Goal: Transaction & Acquisition: Download file/media

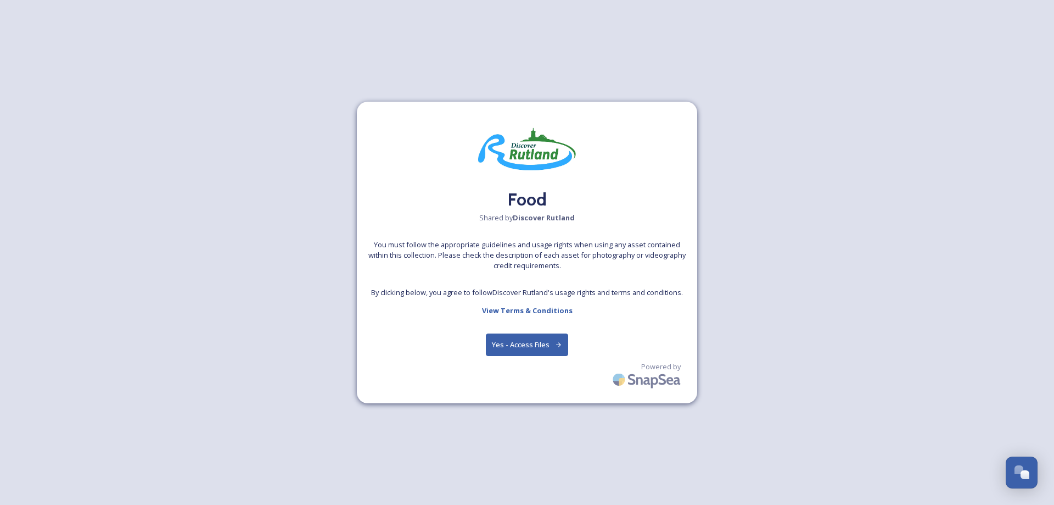
click at [526, 338] on button "Yes - Access Files" at bounding box center [527, 344] width 82 height 23
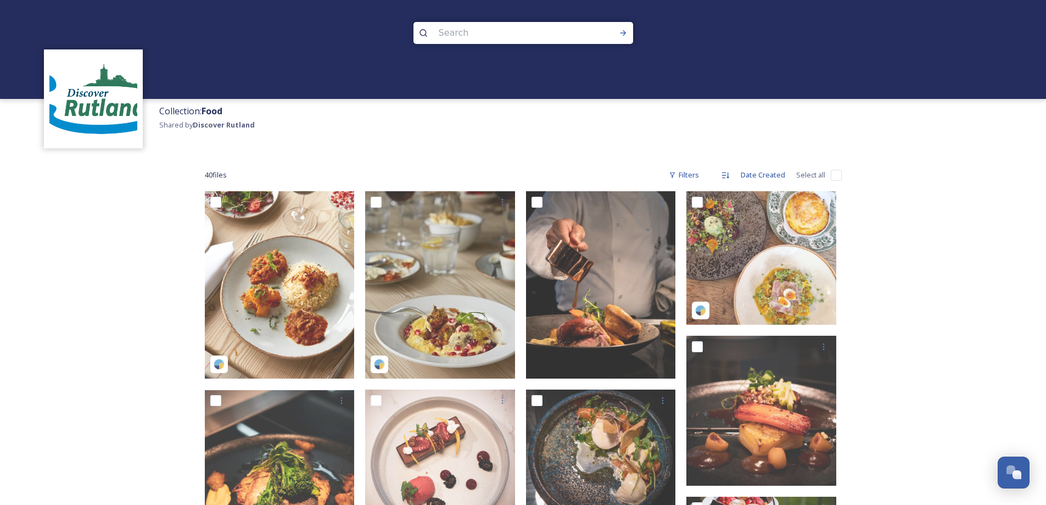
click at [221, 126] on strong "Discover Rutland" at bounding box center [224, 125] width 62 height 10
click at [219, 109] on strong "Food" at bounding box center [212, 111] width 21 height 12
click at [100, 111] on img at bounding box center [93, 99] width 88 height 88
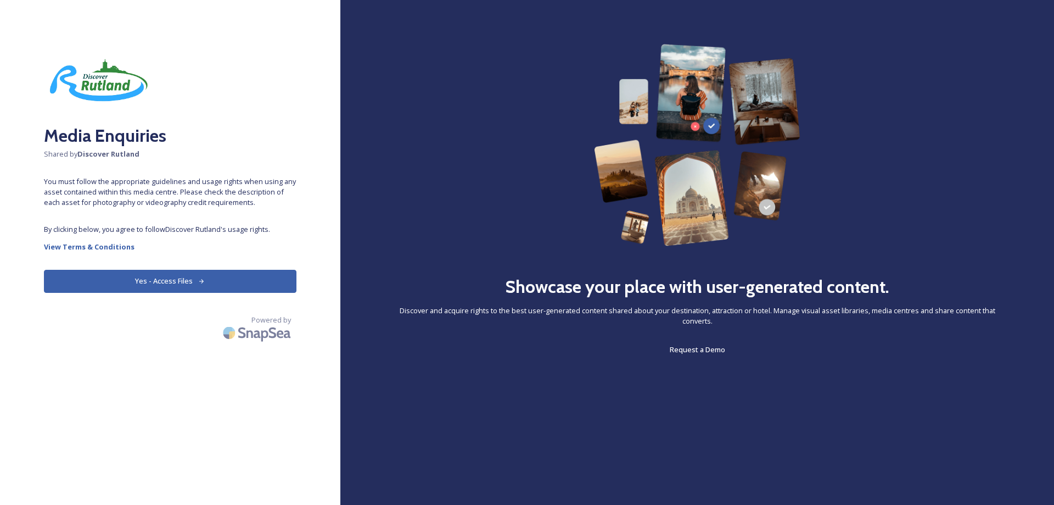
click at [176, 278] on button "Yes - Access Files" at bounding box center [170, 281] width 253 height 23
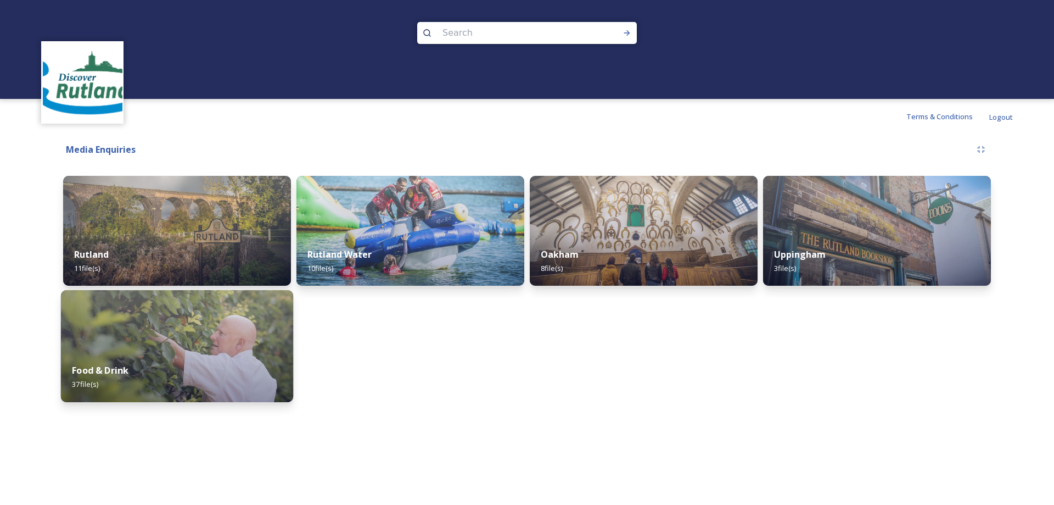
click at [140, 379] on div "Food & Drink 37 file(s)" at bounding box center [177, 377] width 232 height 50
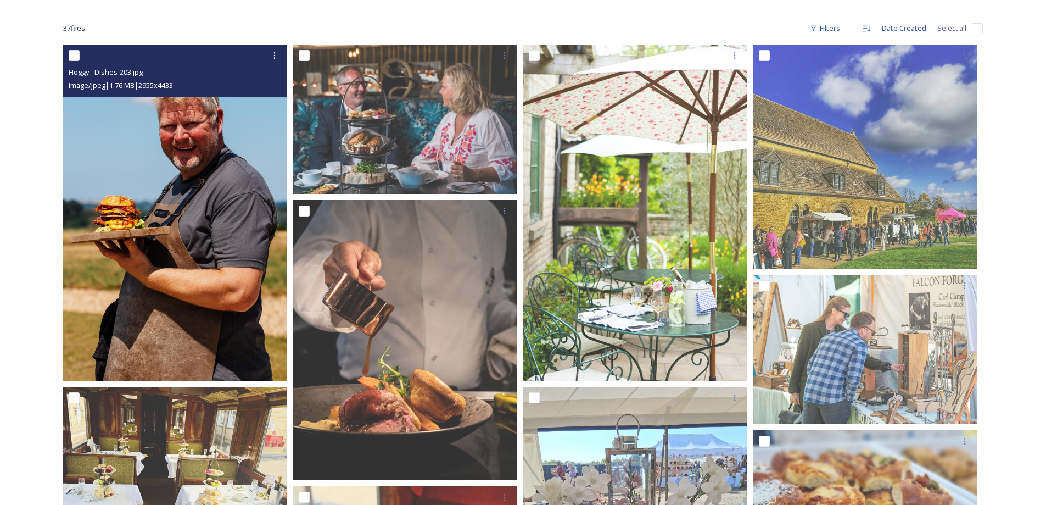
scroll to position [165, 0]
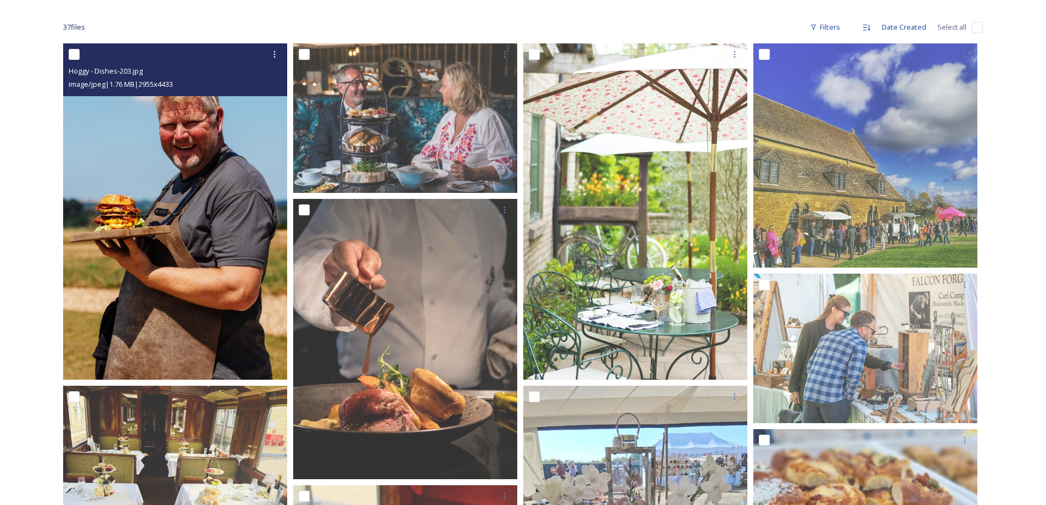
click at [206, 240] on img at bounding box center [175, 211] width 224 height 336
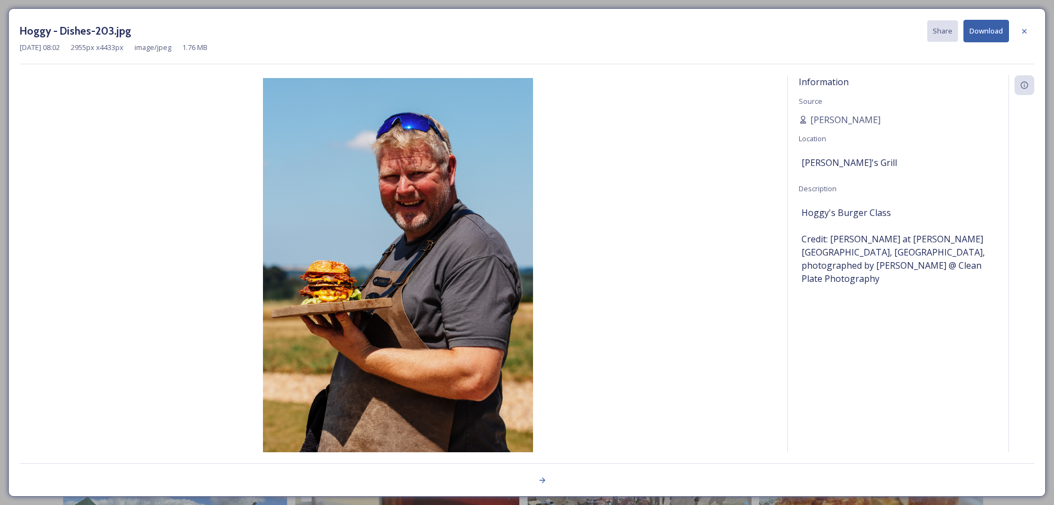
click at [987, 29] on button "Download" at bounding box center [987, 31] width 46 height 23
click at [1023, 34] on icon at bounding box center [1024, 31] width 9 height 9
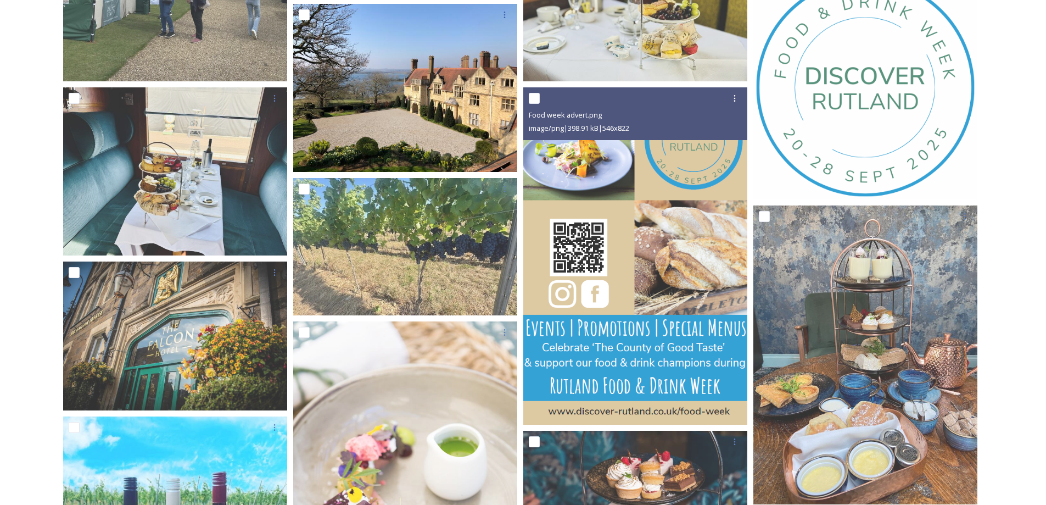
scroll to position [1098, 0]
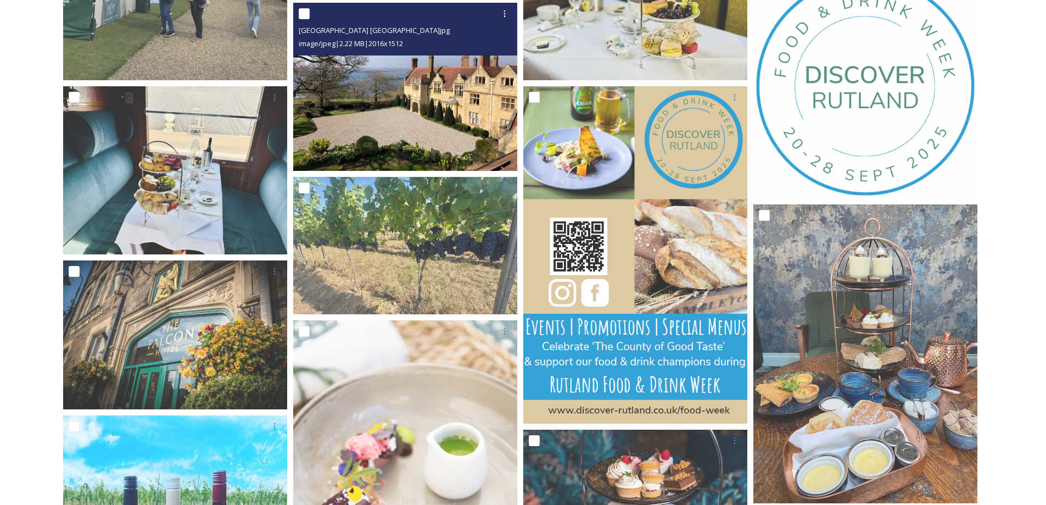
click at [480, 93] on img at bounding box center [405, 87] width 224 height 168
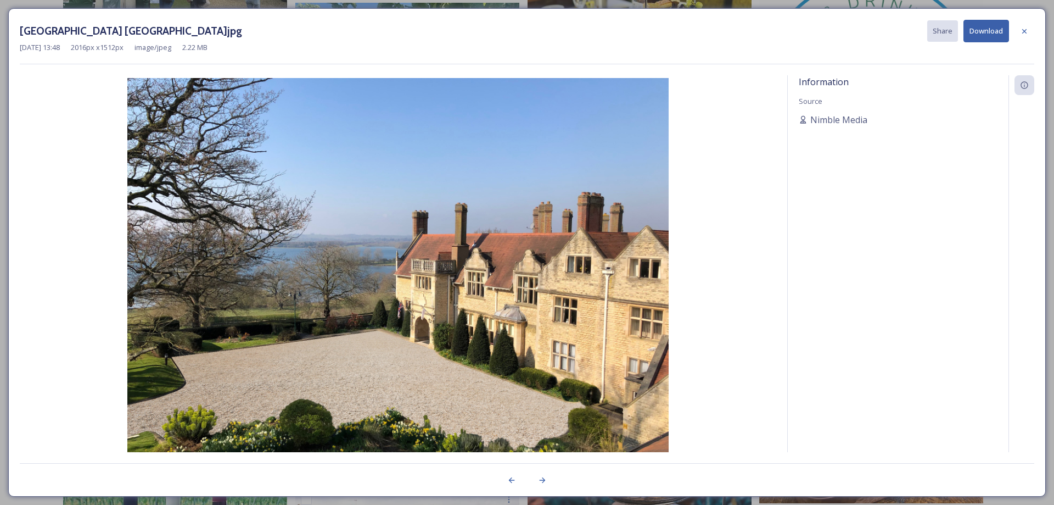
click at [982, 31] on button "Download" at bounding box center [987, 31] width 46 height 23
click at [1025, 33] on icon at bounding box center [1024, 31] width 9 height 9
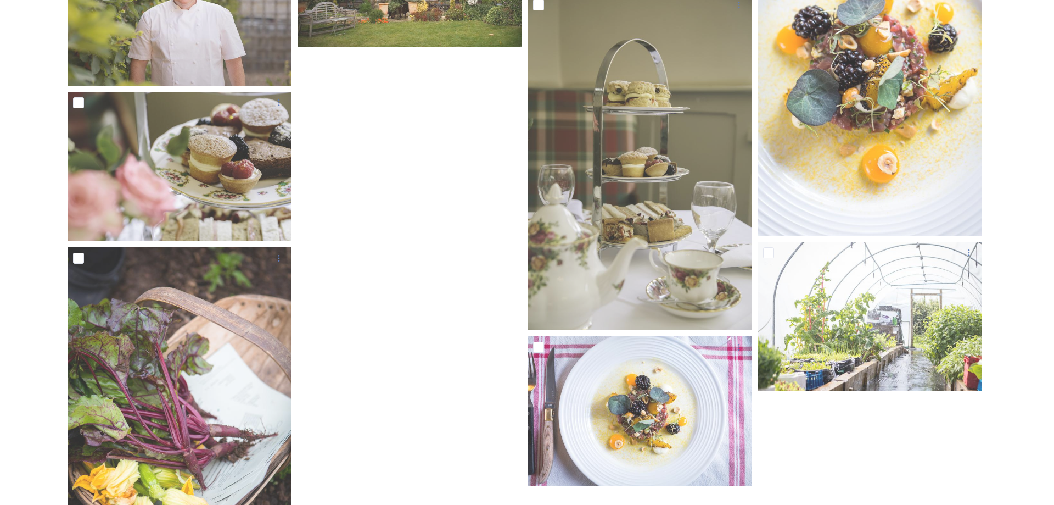
scroll to position [1746, 0]
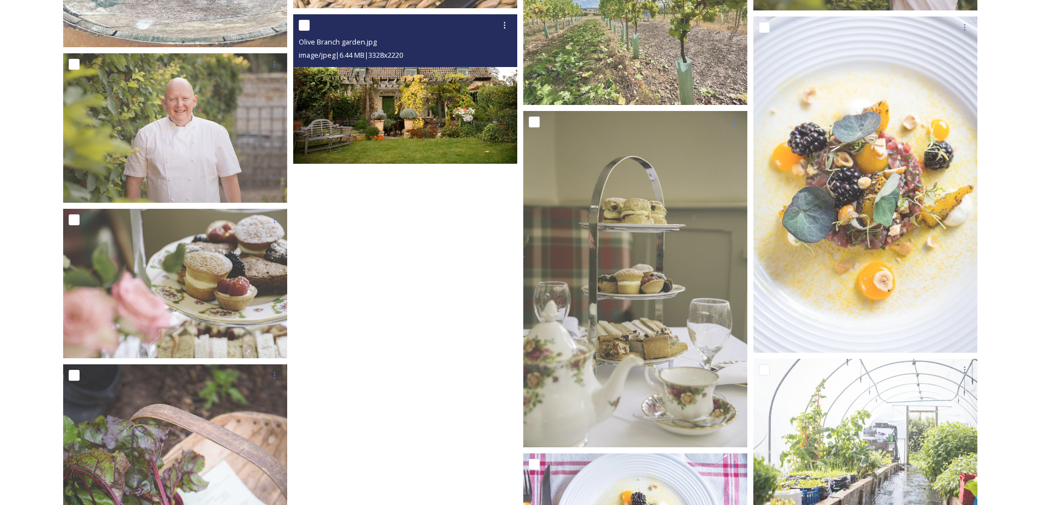
click at [414, 104] on img at bounding box center [405, 88] width 224 height 149
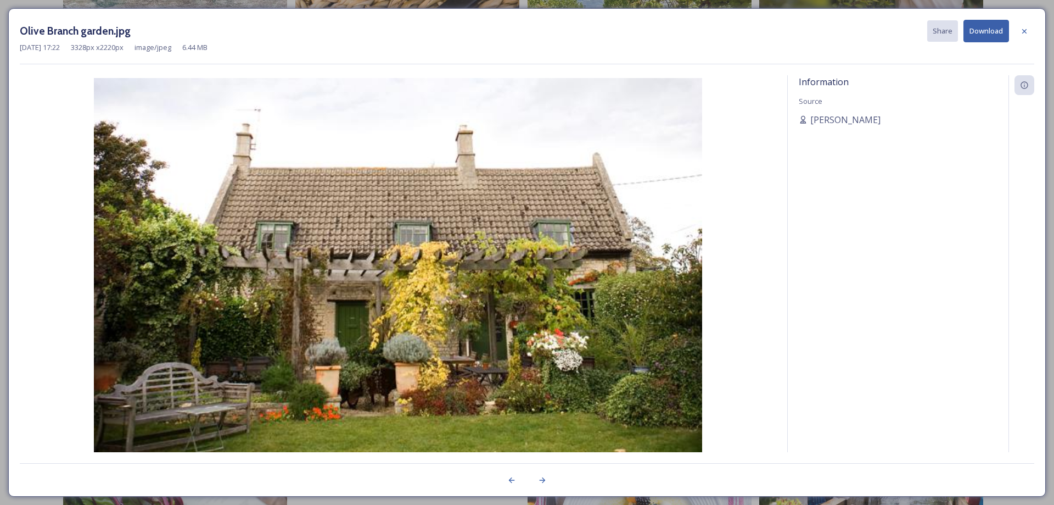
click at [973, 31] on button "Download" at bounding box center [987, 31] width 46 height 23
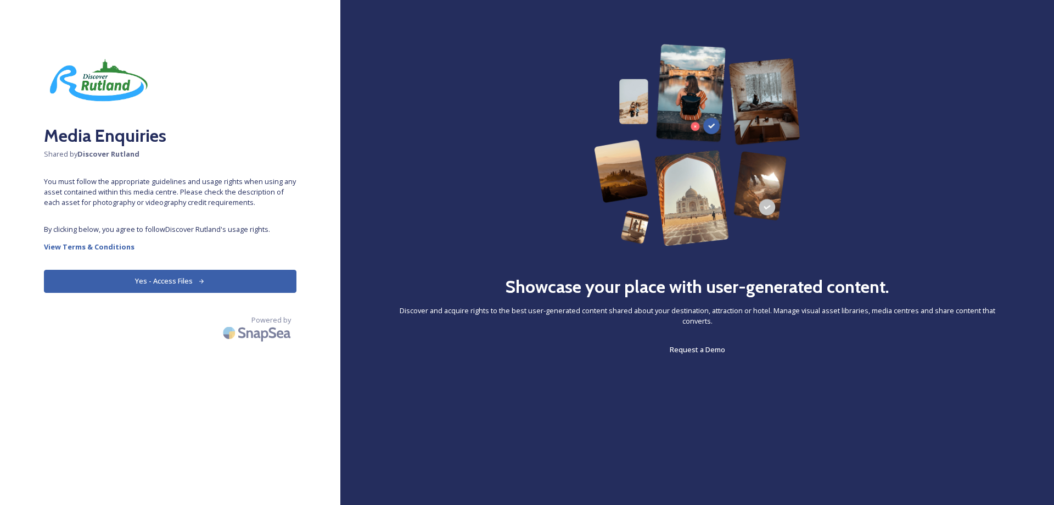
click at [210, 288] on button "Yes - Access Files" at bounding box center [170, 281] width 253 height 23
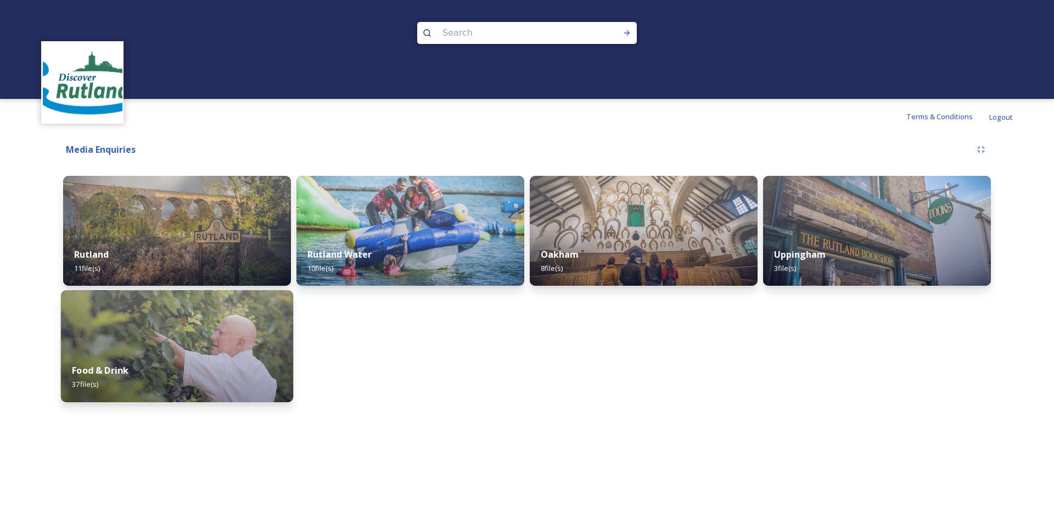
click at [143, 357] on div "Food & Drink 37 file(s)" at bounding box center [177, 377] width 232 height 50
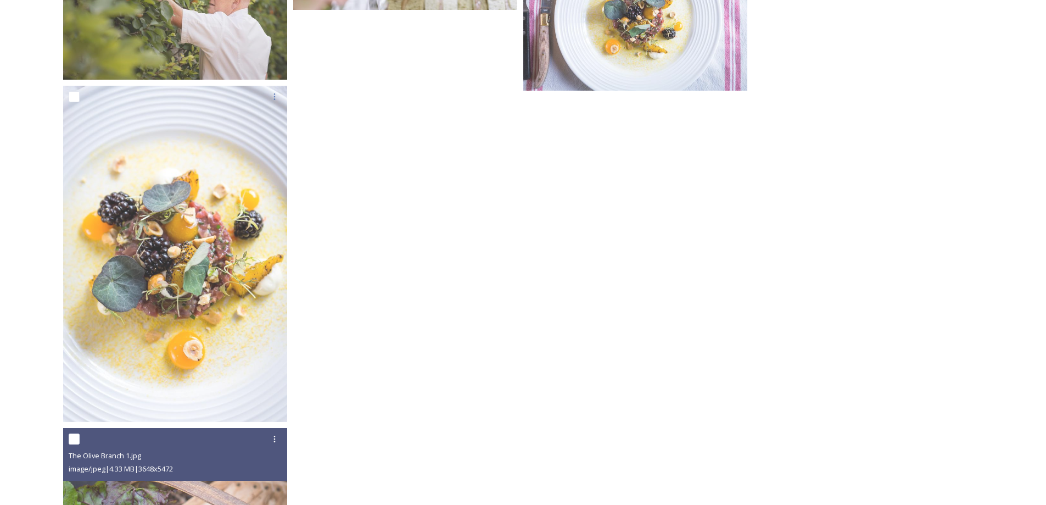
scroll to position [2197, 0]
